Goal: Contribute content

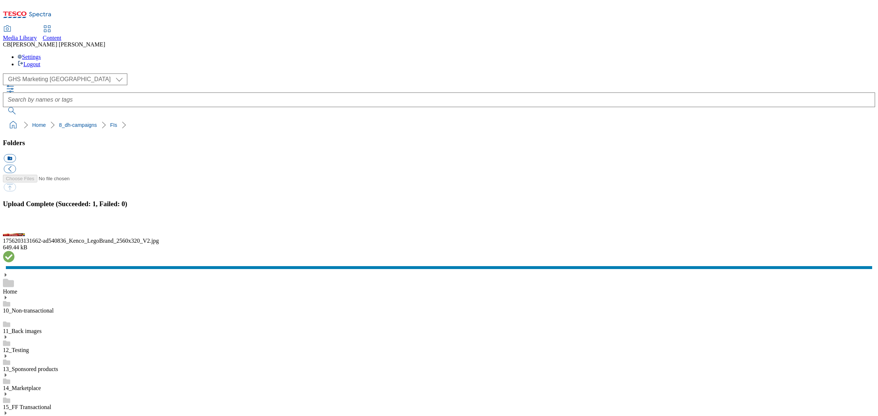
scroll to position [183, 0]
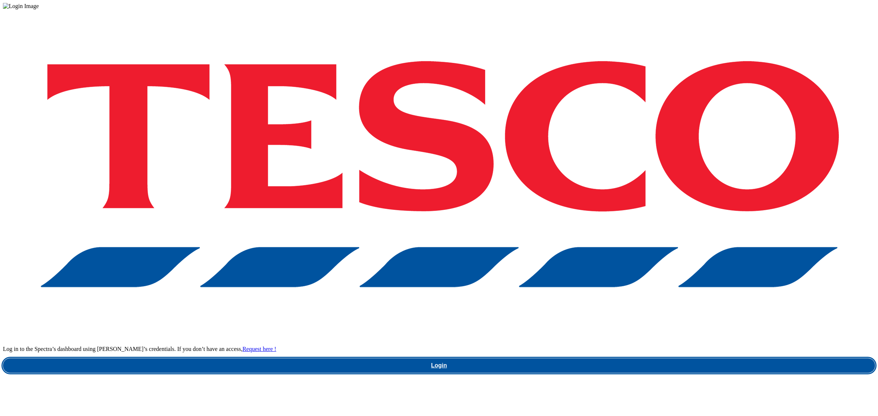
click at [686, 358] on link "Login" at bounding box center [439, 365] width 872 height 15
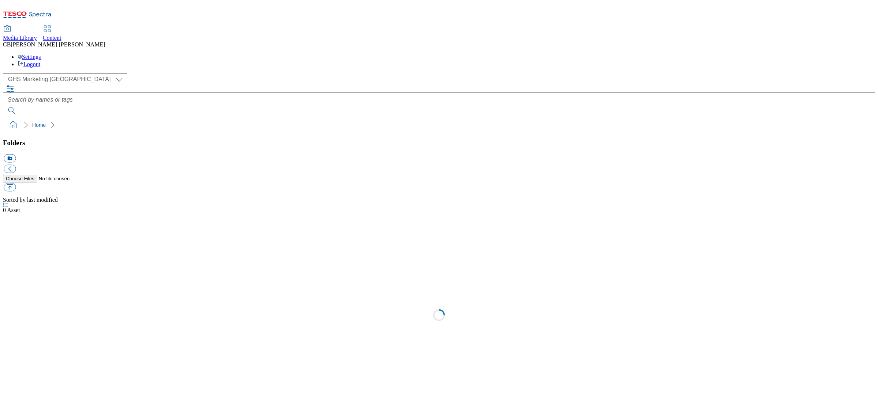
select select "flare-ghs-mktg"
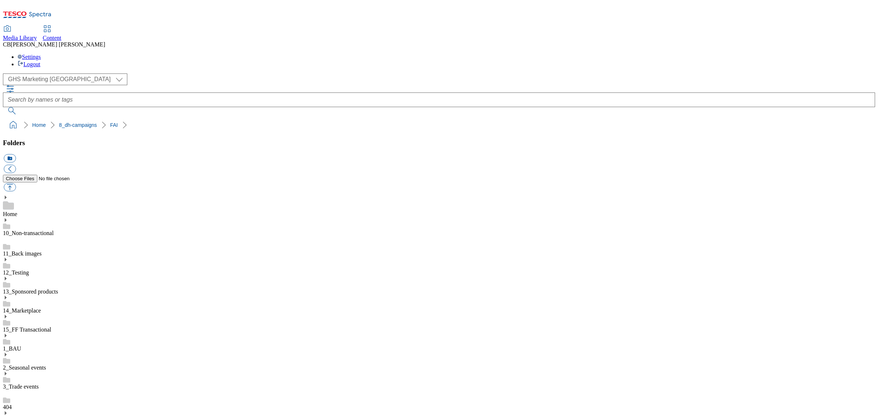
click at [16, 183] on button "button" at bounding box center [10, 187] width 12 height 8
type input "C:\fakepath\1755608823290-ad541389_Little_Dish_LegoBrand_918x138_V2.jpg"
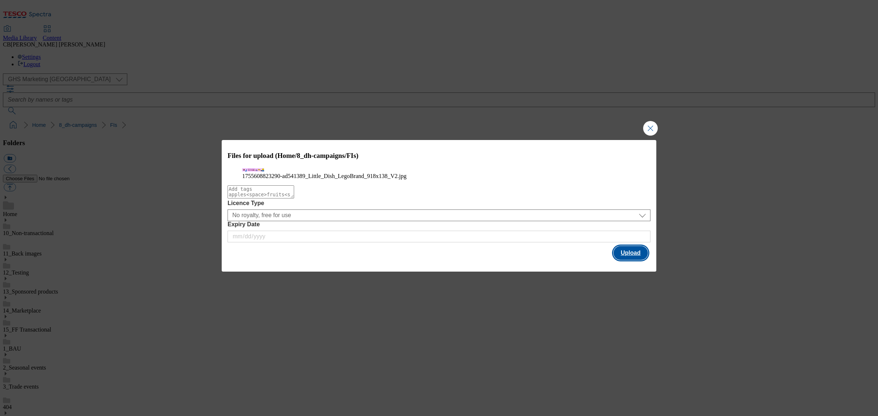
click at [635, 260] on button "Upload" at bounding box center [630, 253] width 34 height 14
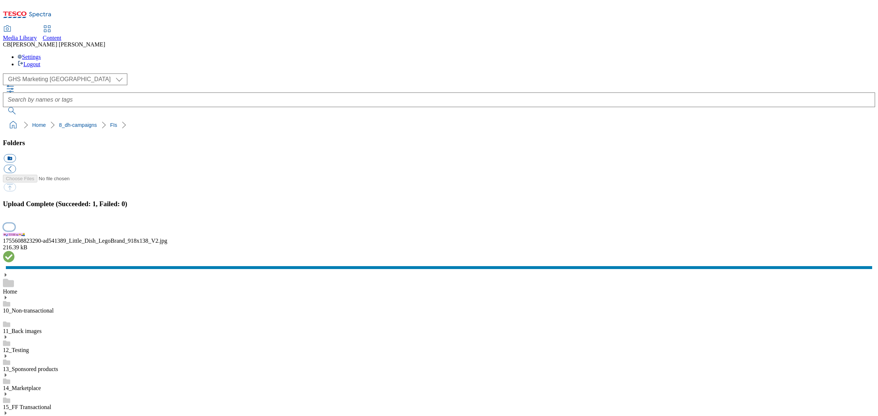
click at [15, 230] on button "button" at bounding box center [9, 226] width 11 height 7
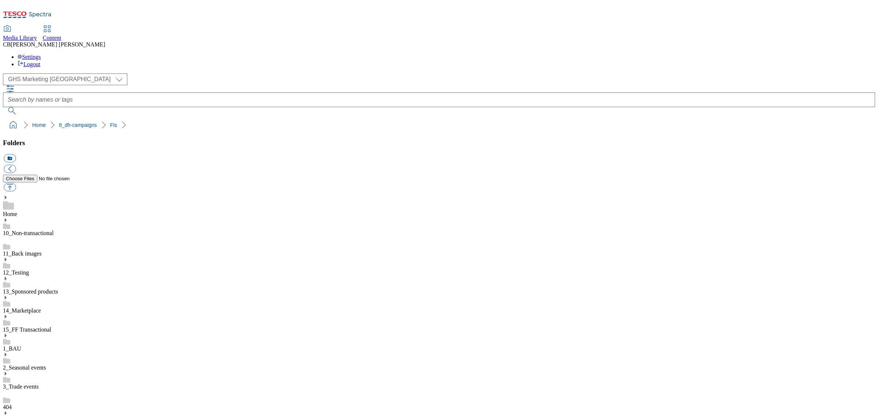
click at [16, 183] on button "button" at bounding box center [10, 187] width 12 height 8
type input "C:\fakepath\1751532368294-ad540881_YazooCore_LegoBrand_2560x320_V1.jpg"
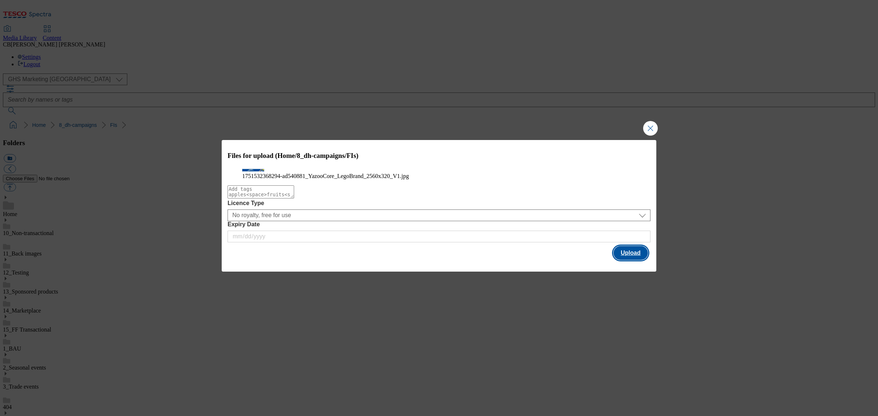
click at [635, 260] on button "Upload" at bounding box center [630, 253] width 34 height 14
